Goal: Entertainment & Leisure: Consume media (video, audio)

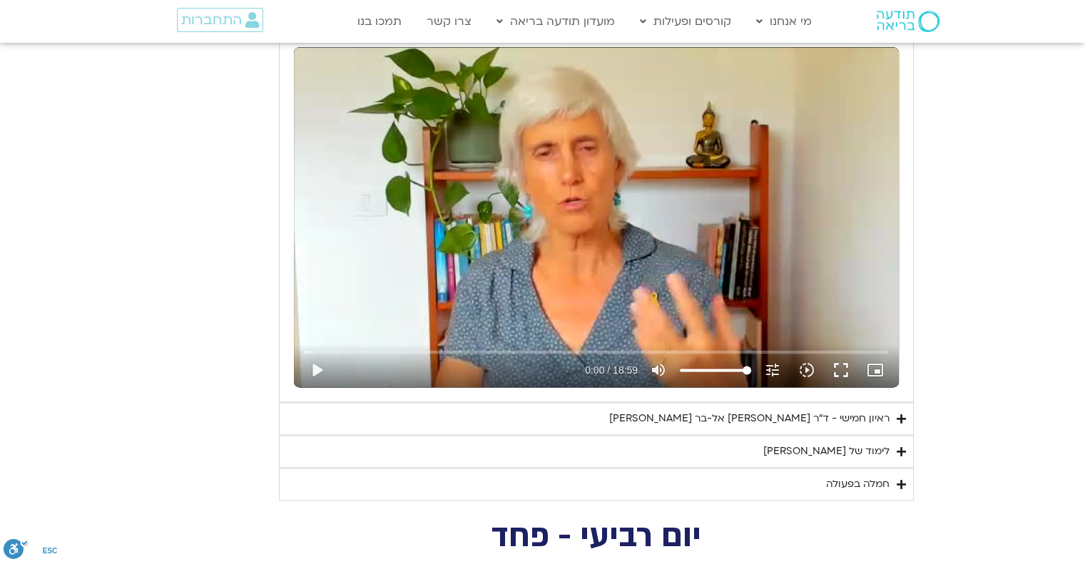
scroll to position [1899, 0]
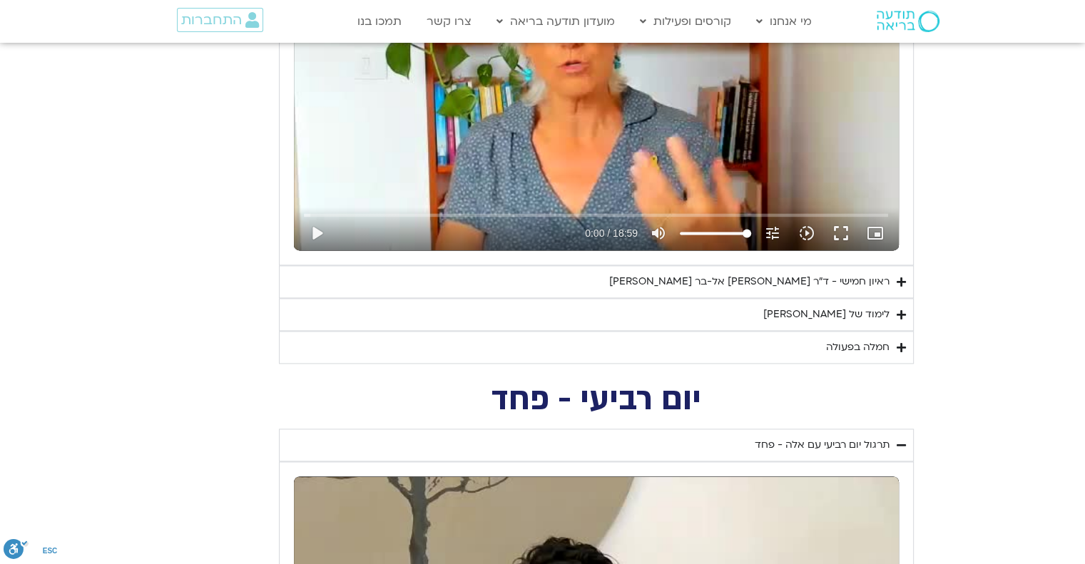
click at [873, 277] on div "ראיון חמישי - ד"ר [PERSON_NAME] אל-בר [PERSON_NAME]" at bounding box center [749, 281] width 280 height 17
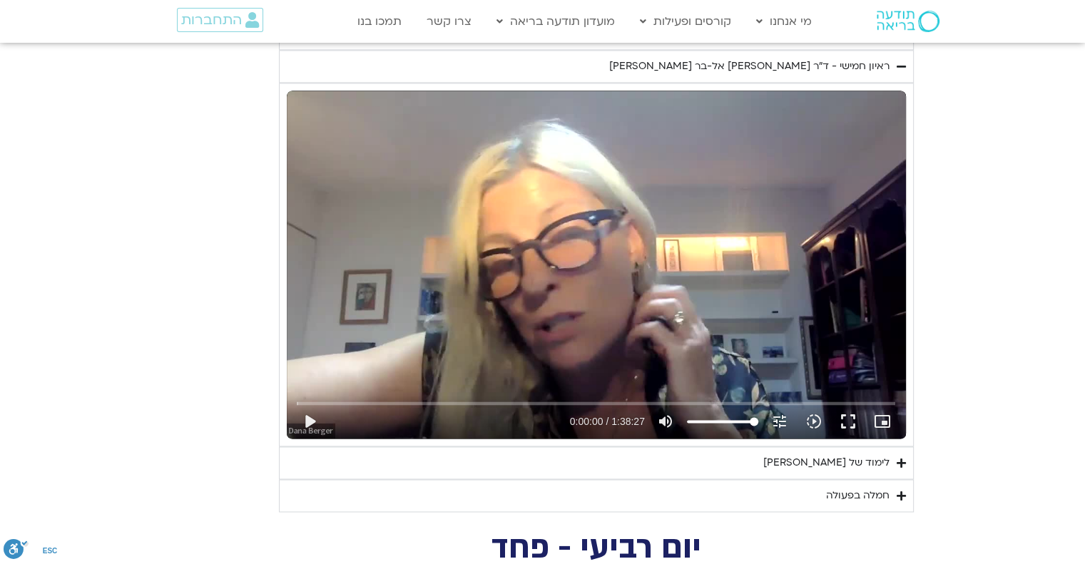
scroll to position [2113, 0]
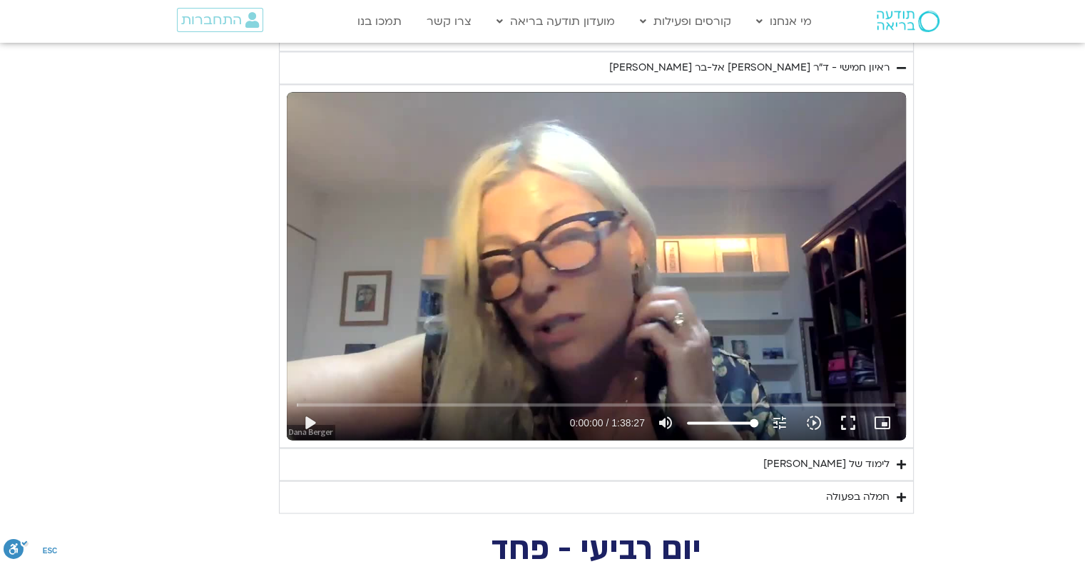
drag, startPoint x: 849, startPoint y: 425, endPoint x: 848, endPoint y: 509, distance: 84.9
click at [848, 423] on button "fullscreen" at bounding box center [848, 423] width 34 height 34
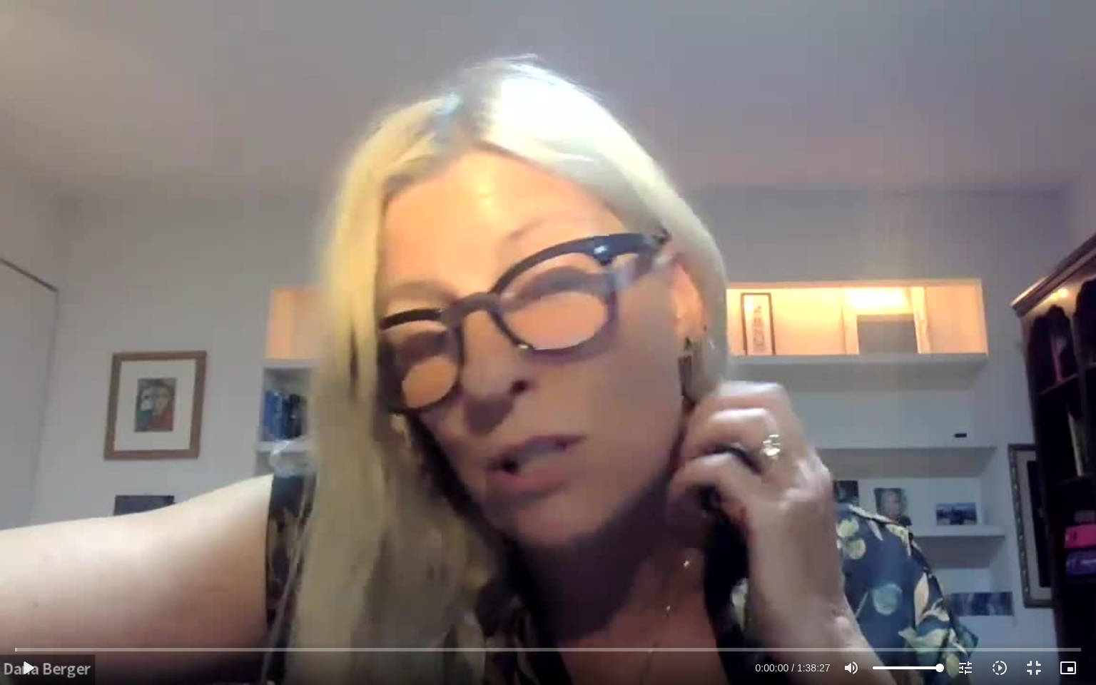
click at [414, 485] on div "Skip Ad play_arrow 0:00:00 / 1:38:27 volume_up Mute tune Resolution Auto 720p s…" at bounding box center [548, 342] width 1096 height 685
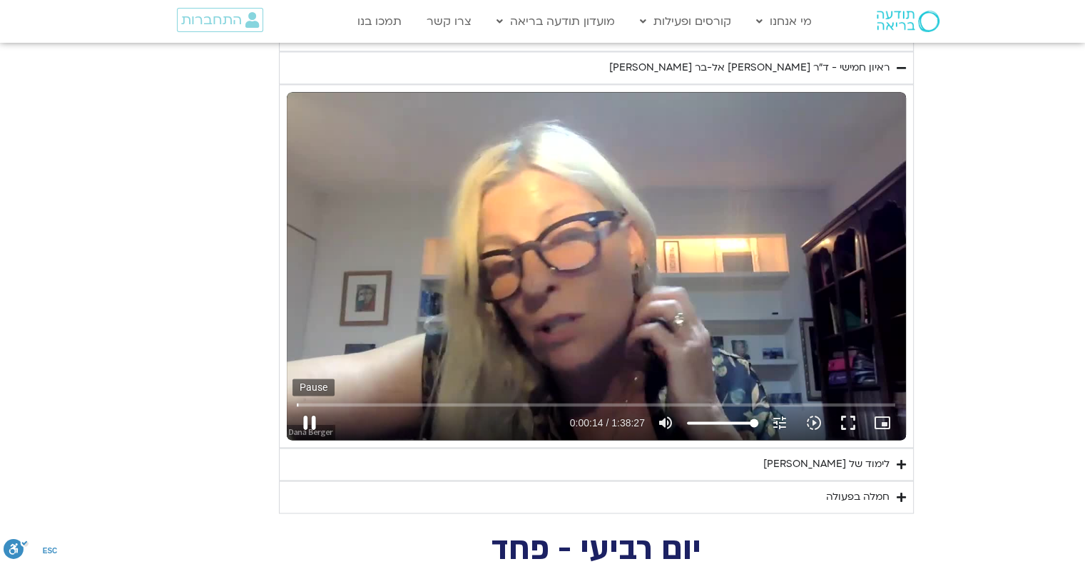
click at [308, 425] on button "pause" at bounding box center [310, 423] width 34 height 34
type input "14.62324"
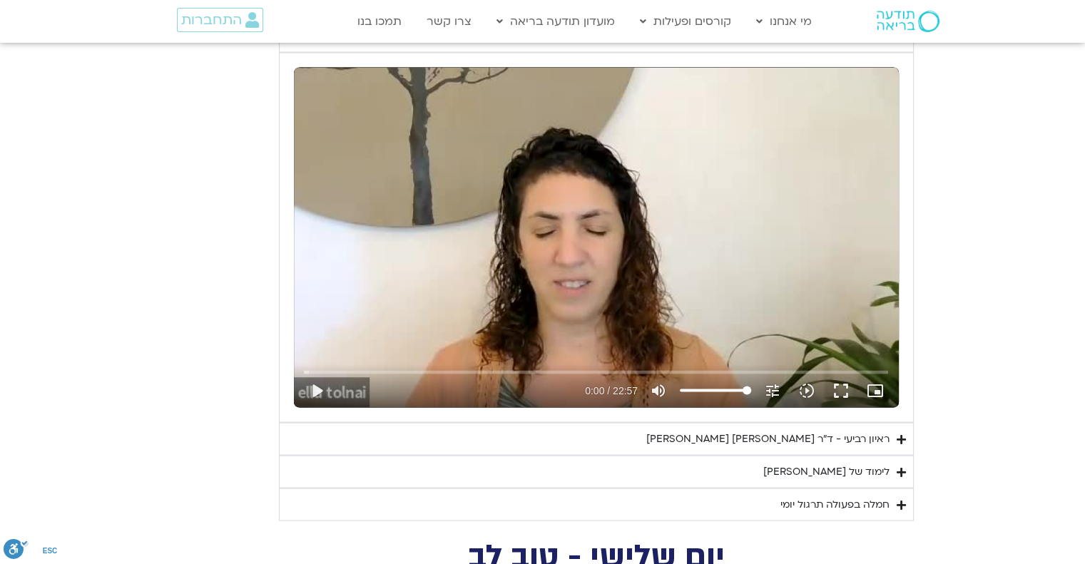
scroll to position [2755, 0]
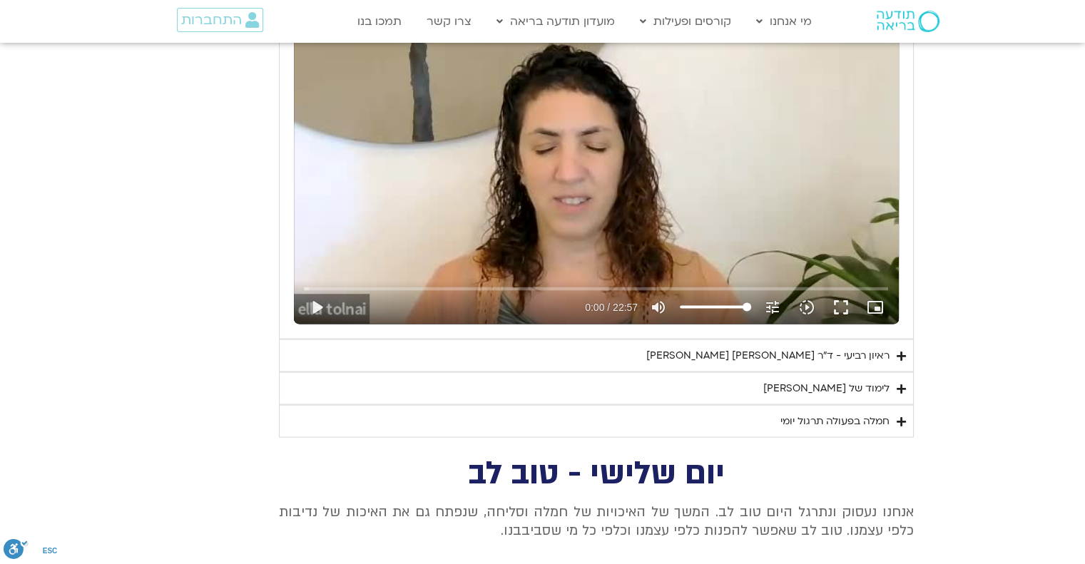
click at [862, 353] on div "ראיון רביעי - ד"ר [PERSON_NAME] [PERSON_NAME]" at bounding box center [767, 355] width 243 height 17
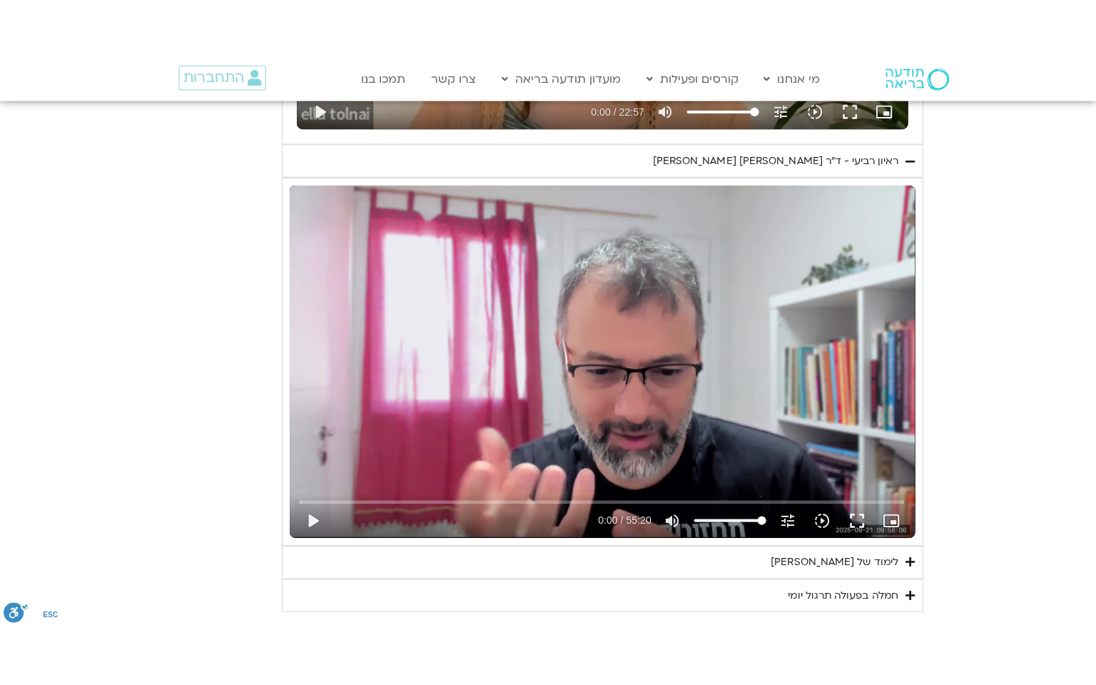
scroll to position [3041, 0]
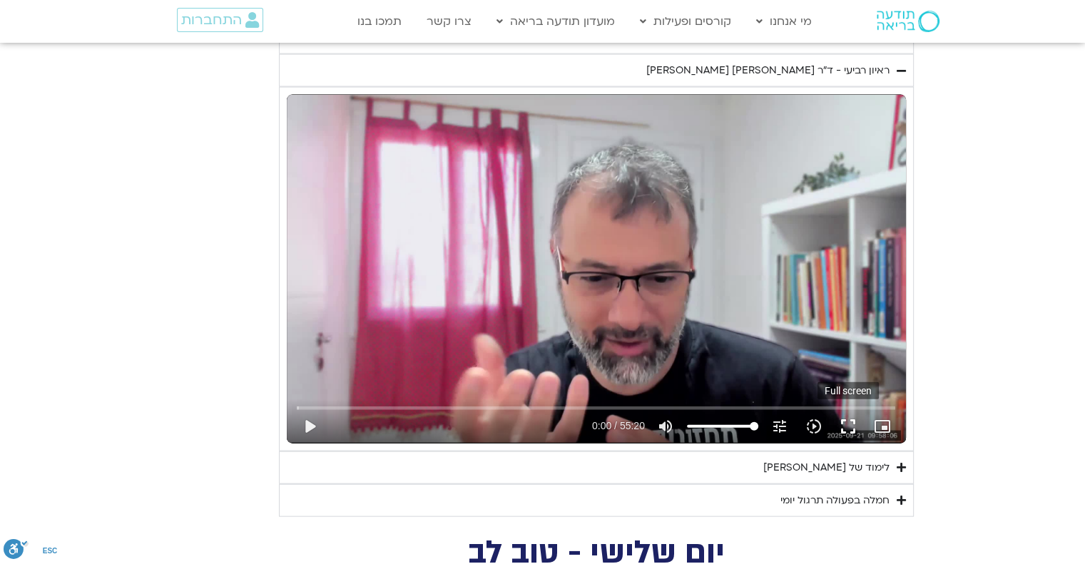
click at [843, 419] on button "fullscreen" at bounding box center [848, 427] width 34 height 34
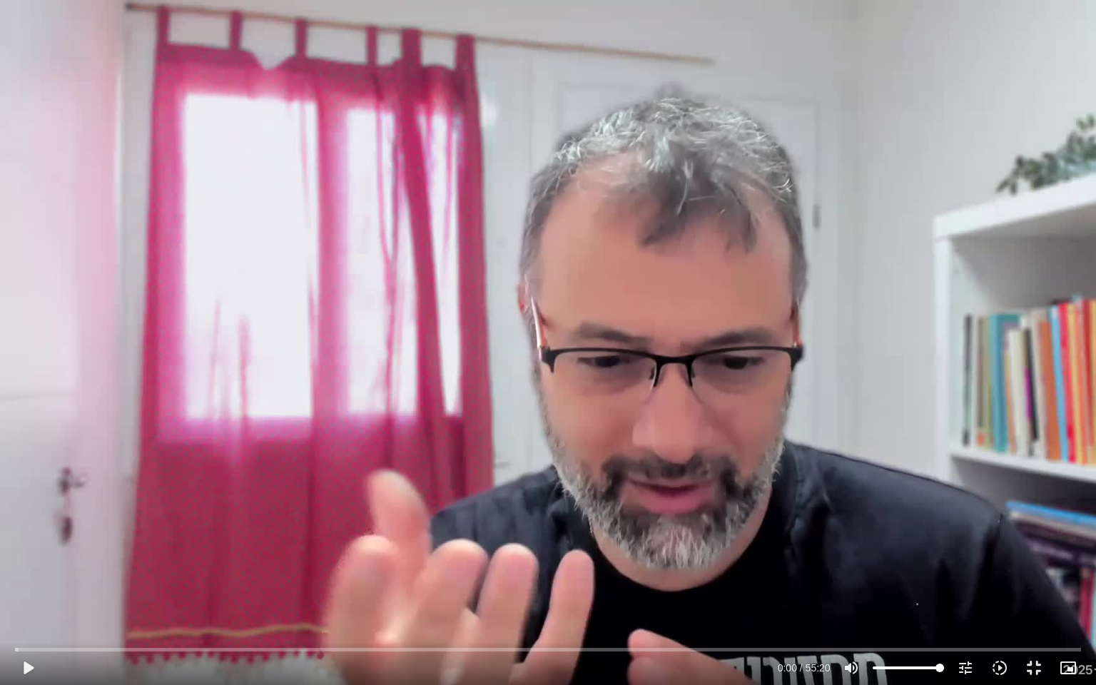
click at [969, 405] on div "Skip Ad 52:08 play_arrow 0:00 / 55:20 volume_up Mute tune Resolution Auto 720p …" at bounding box center [548, 342] width 1096 height 685
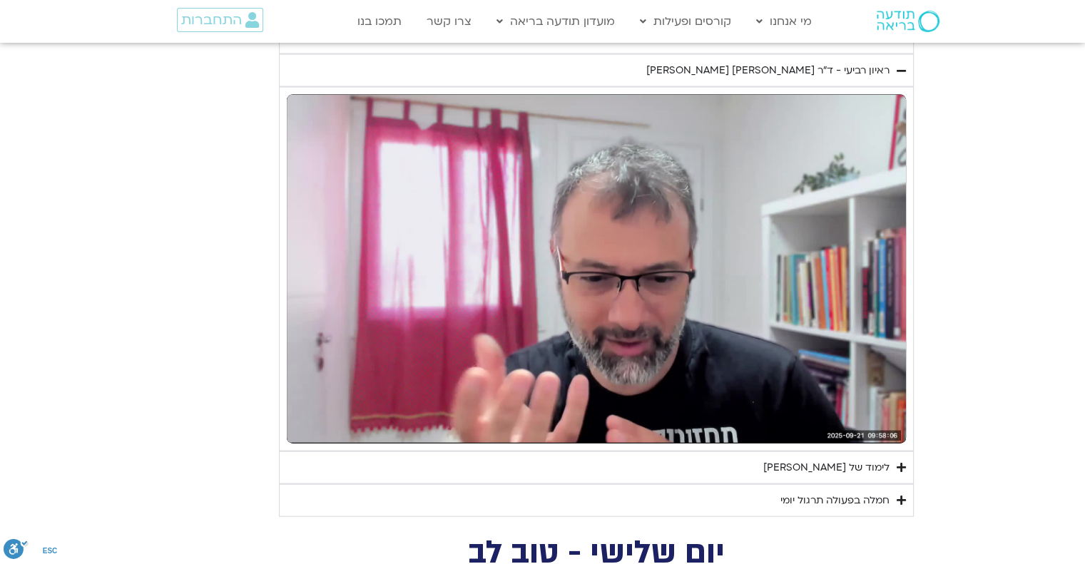
click at [970, 329] on section "יום רביעי - פחד השבוע שלנו מתחיל מהבסיס, תרגול של חמלה עצמית – נוכחת וקשובה בתו…" at bounding box center [542, 62] width 1085 height 909
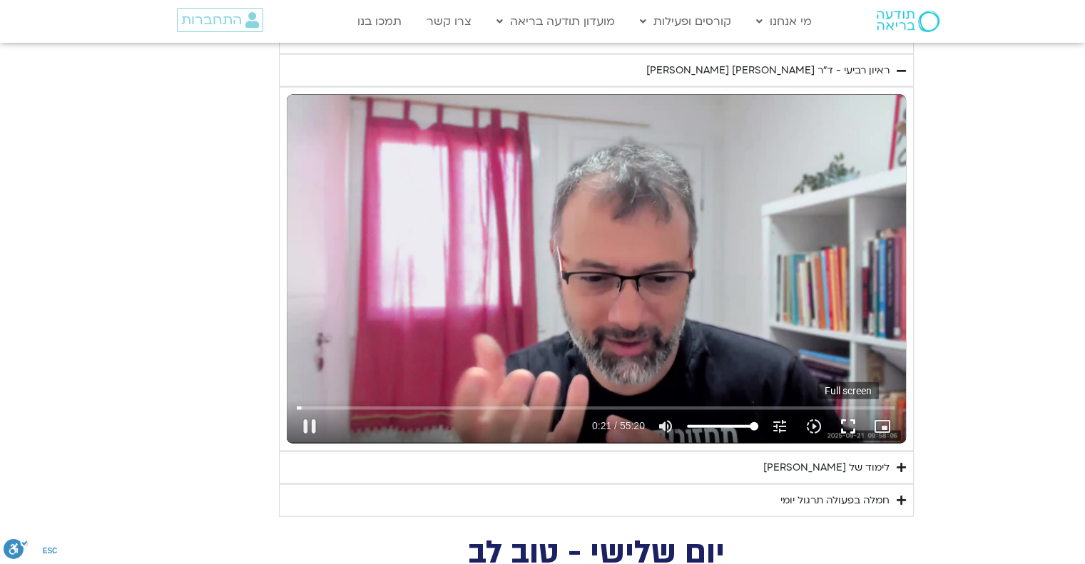
click at [853, 425] on button "fullscreen" at bounding box center [848, 427] width 34 height 34
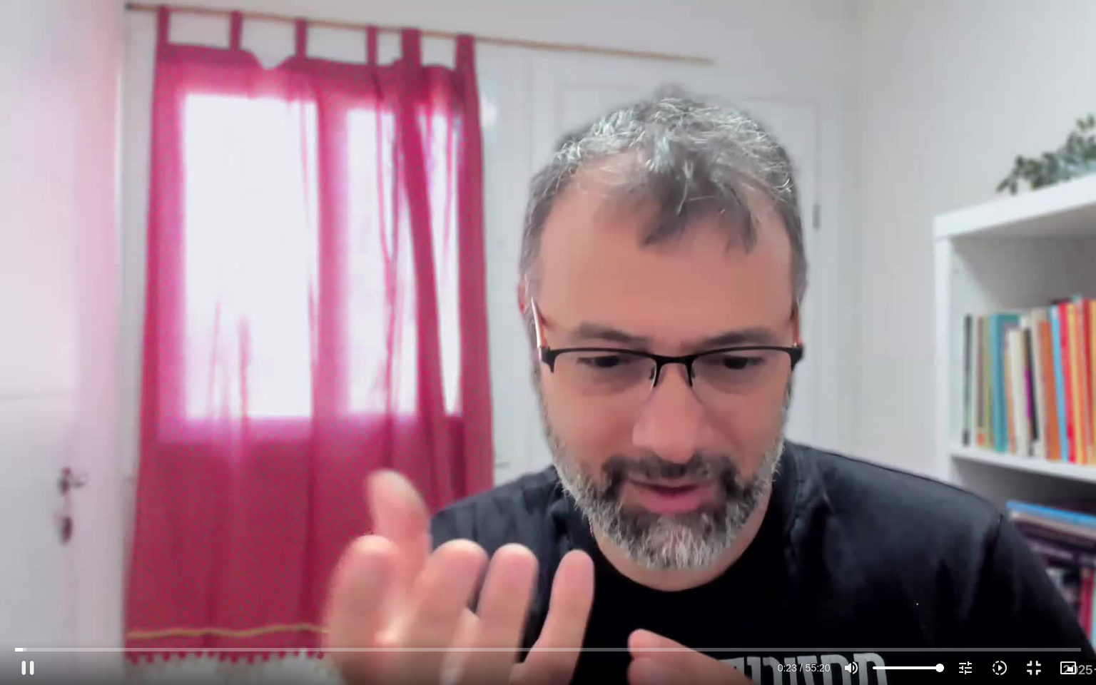
click at [6, 530] on div "Skip Ad 53:09 pause 0:23 / 55:20 volume_up Mute tune Resolution Auto 720p slow_…" at bounding box center [548, 342] width 1096 height 685
drag, startPoint x: 26, startPoint y: 648, endPoint x: 7, endPoint y: 646, distance: 18.7
click at [15, 646] on input "Seek" at bounding box center [547, 649] width 1065 height 9
click at [76, 588] on div "Skip Ad 0:00 play_arrow 0:00 / 55:20 volume_up Mute tune Resolution Auto 720p s…" at bounding box center [548, 342] width 1096 height 685
drag, startPoint x: 29, startPoint y: 650, endPoint x: 17, endPoint y: 651, distance: 11.4
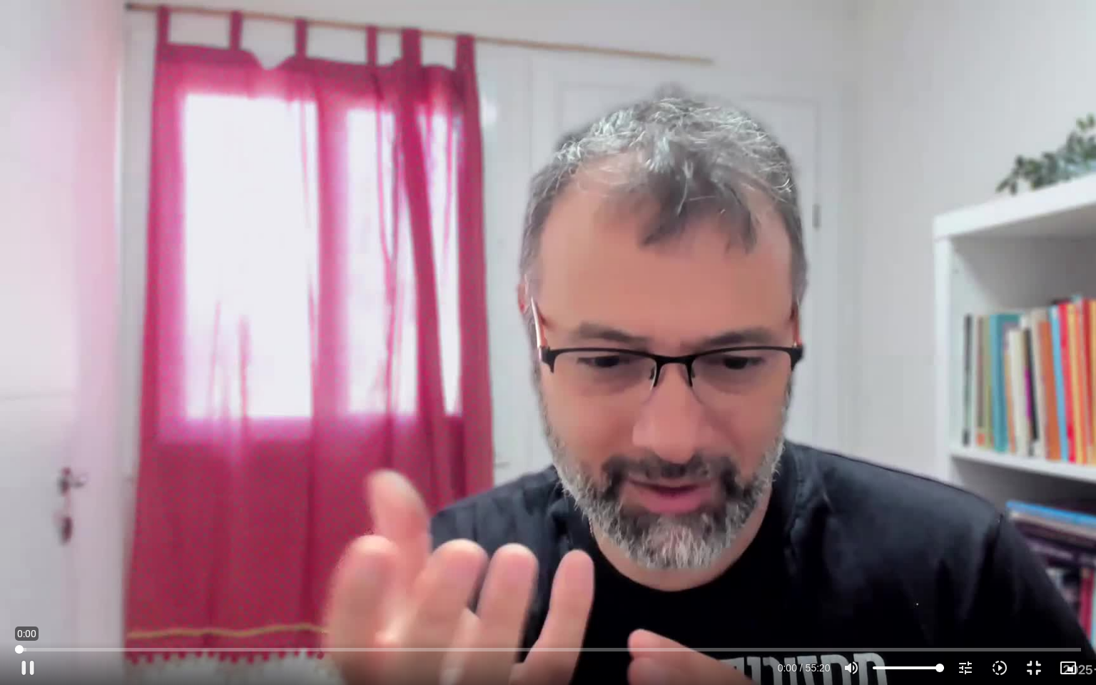
click at [17, 651] on input "Seek" at bounding box center [547, 649] width 1065 height 9
drag, startPoint x: 24, startPoint y: 646, endPoint x: 13, endPoint y: 648, distance: 10.8
click at [15, 648] on input "Seek" at bounding box center [547, 649] width 1065 height 9
click at [15, 645] on input "Seek" at bounding box center [547, 649] width 1065 height 9
click at [36, 619] on div "Skip Ad 0:00 pause 0:00 / 55:20 volume_up Mute tune Resolution Auto 720p slow_m…" at bounding box center [548, 342] width 1096 height 685
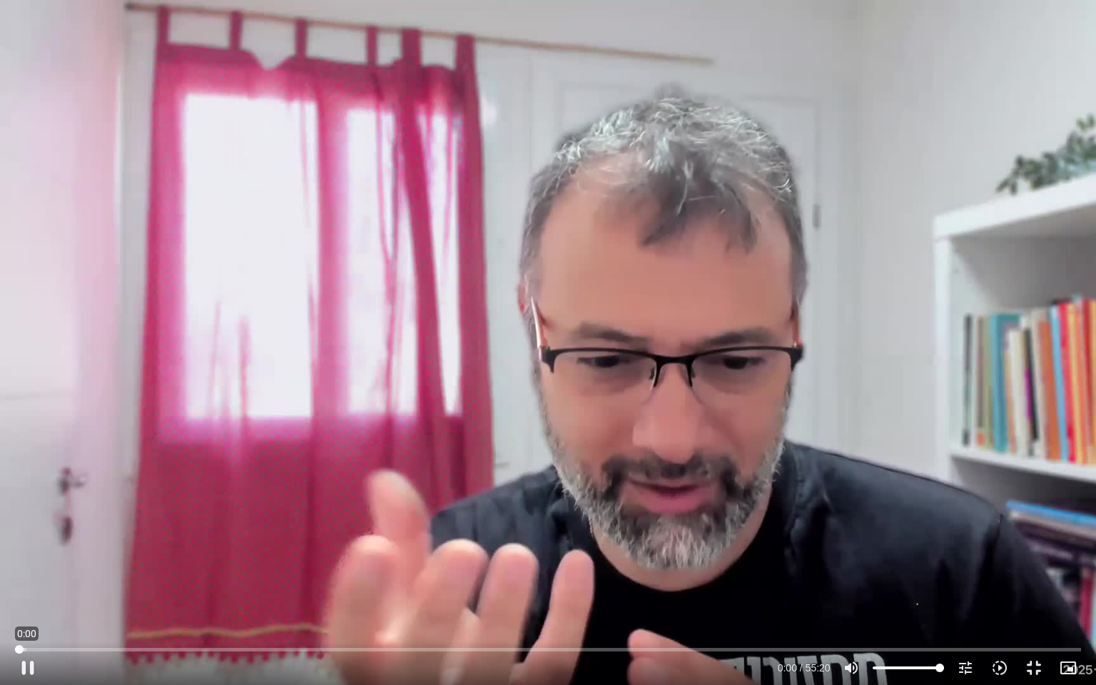
click at [16, 645] on input "Seek" at bounding box center [547, 649] width 1065 height 9
click at [154, 507] on div "Skip Ad 0:00 play_arrow 0:00 / 55:20 volume_up Mute tune Resolution Auto 720p s…" at bounding box center [548, 342] width 1096 height 685
click at [880, 160] on div "Skip Ad 0:00 pause 0:00 / 55:20 volume_up Mute tune Resolution Auto 720p slow_m…" at bounding box center [548, 342] width 1096 height 685
click at [44, 627] on div "Skip Ad 0:00 play_arrow 0:01 / 55:20 volume_up Mute tune Resolution Auto 720p s…" at bounding box center [548, 342] width 1096 height 685
click at [906, 412] on div "Skip Ad 0:26 pause 0:04 / 55:20 volume_up Mute tune Resolution Auto 720p slow_m…" at bounding box center [548, 342] width 1096 height 685
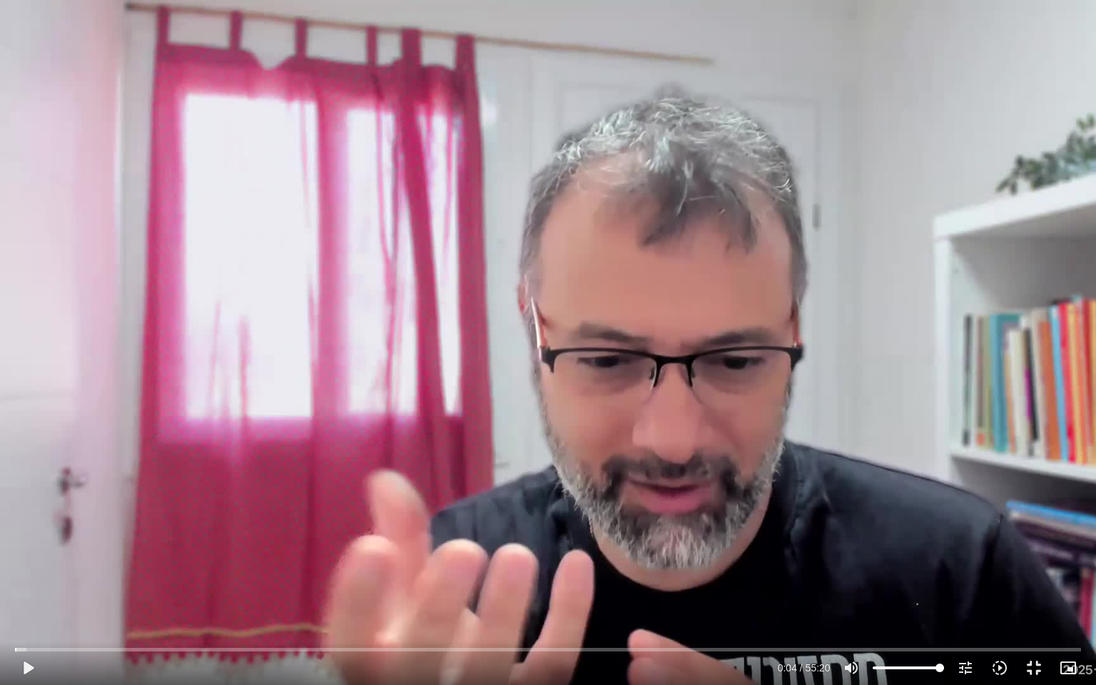
click at [332, 442] on div "Skip Ad 1:20 play_arrow 0:04 / 55:20 volume_up Mute tune Resolution Auto 720p s…" at bounding box center [548, 342] width 1096 height 685
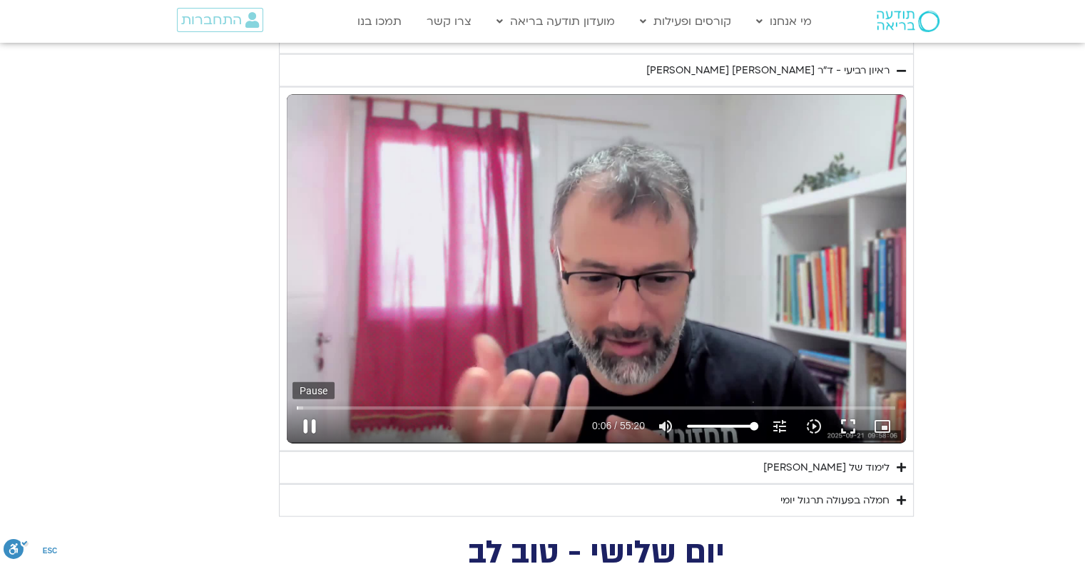
click at [308, 422] on button "pause" at bounding box center [310, 427] width 34 height 34
drag, startPoint x: 304, startPoint y: 403, endPoint x: 295, endPoint y: 401, distance: 8.8
click at [303, 404] on input "Seek" at bounding box center [596, 408] width 599 height 9
click at [298, 404] on input "Seek" at bounding box center [596, 408] width 599 height 9
click at [293, 401] on div "Skip Ad 0:00 play_arrow 0:00 / 55:20 volume_up Mute tune Resolution Auto 720p s…" at bounding box center [596, 420] width 607 height 46
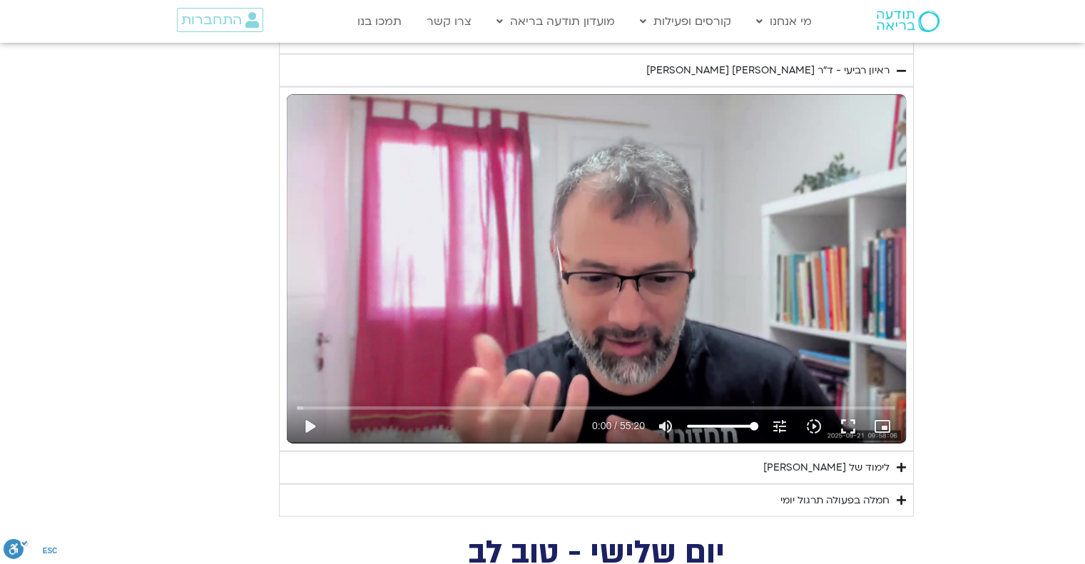
click at [290, 400] on div "Accordion. Open links with Enter or Space, close with Escape, and navigate with…" at bounding box center [596, 422] width 619 height 44
click at [290, 443] on div "Skip Ad 0:00 pause 0:00 / 55:20 volume_up Mute tune Resolution Auto 720p slow_m…" at bounding box center [596, 269] width 619 height 348
click at [311, 427] on button "pause" at bounding box center [310, 427] width 34 height 34
click at [300, 404] on input "Seek" at bounding box center [596, 408] width 599 height 9
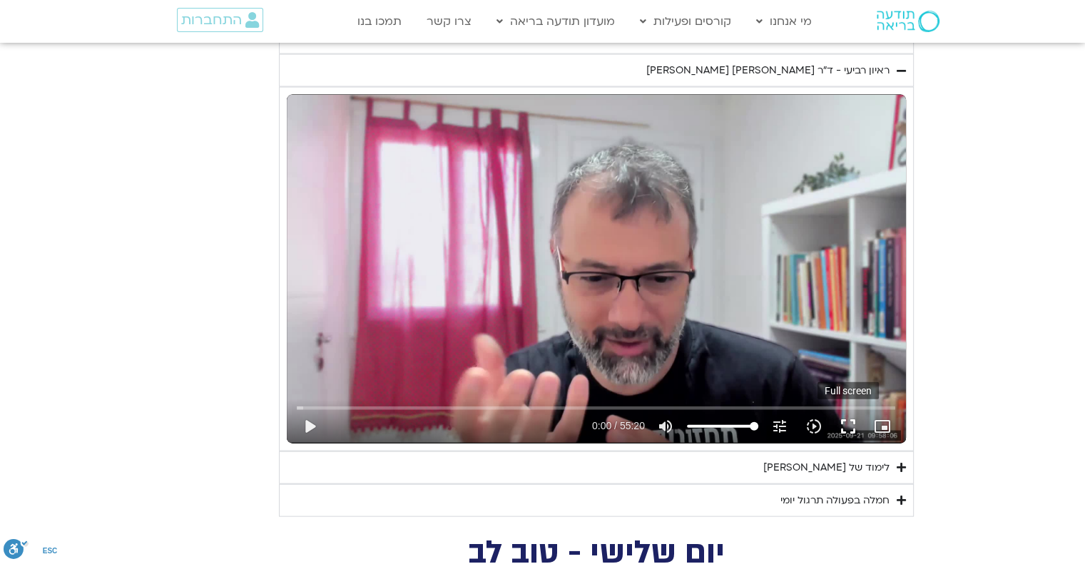
click at [848, 415] on button "fullscreen" at bounding box center [848, 427] width 34 height 34
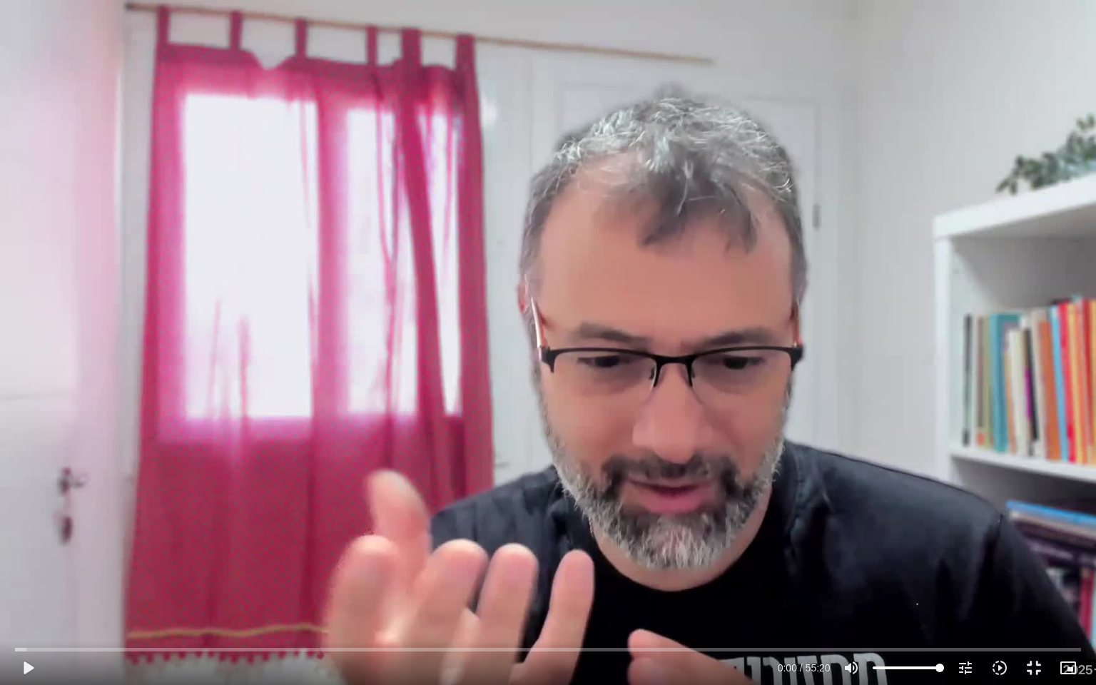
click at [24, 638] on div "Skip Ad 0:15 play_arrow 0:00 / 55:20 volume_up Mute tune Resolution Auto 720p s…" at bounding box center [548, 342] width 1096 height 685
type input "4.217637"
